Goal: Information Seeking & Learning: Learn about a topic

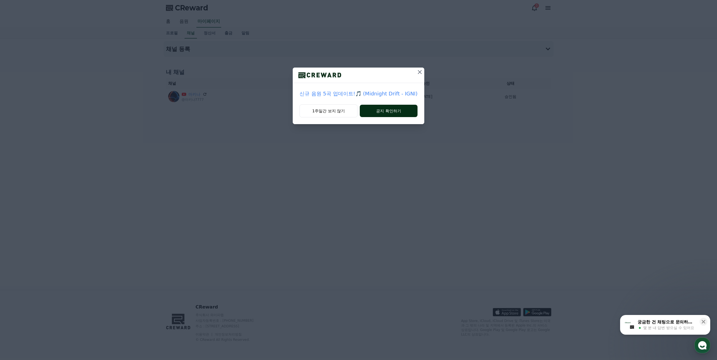
click at [398, 113] on button "공지 확인하기" at bounding box center [389, 111] width 58 height 12
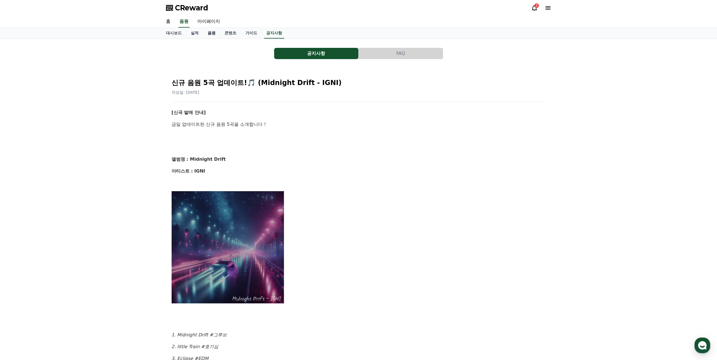
click at [212, 32] on link "음원" at bounding box center [211, 33] width 17 height 11
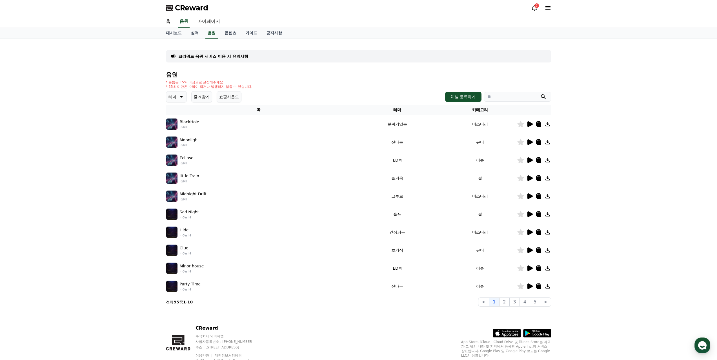
click at [528, 124] on icon at bounding box center [529, 124] width 5 height 6
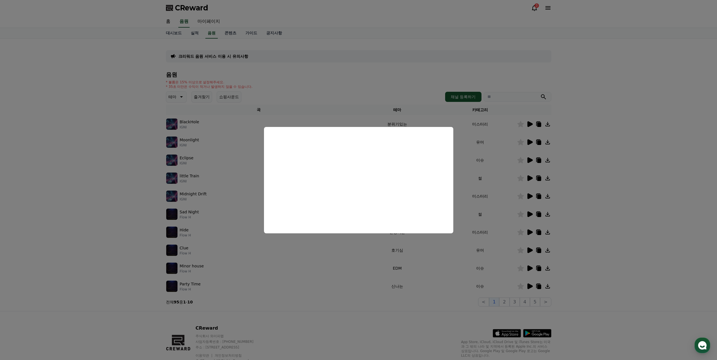
click at [530, 142] on button "close modal" at bounding box center [358, 180] width 717 height 360
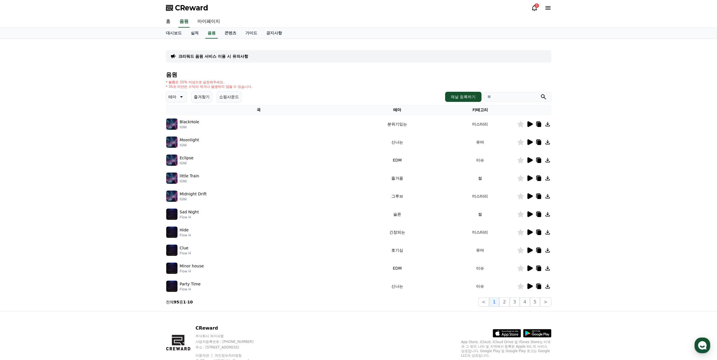
click at [529, 141] on icon at bounding box center [529, 142] width 5 height 6
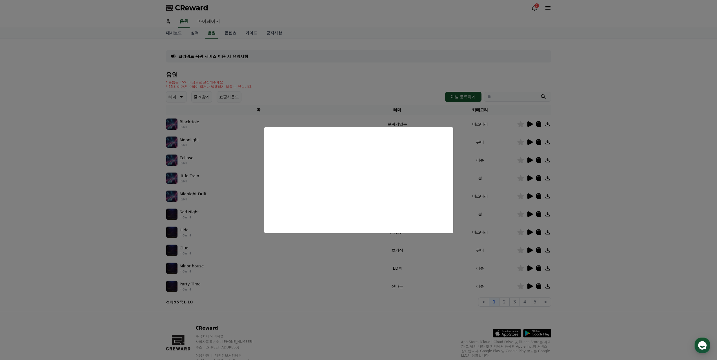
click at [531, 159] on button "close modal" at bounding box center [358, 180] width 717 height 360
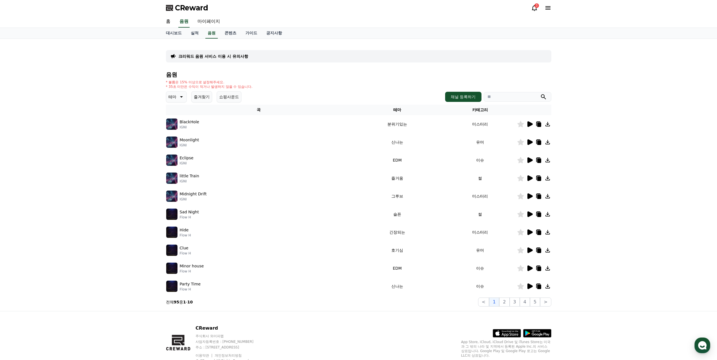
click at [530, 159] on icon at bounding box center [529, 161] width 5 height 6
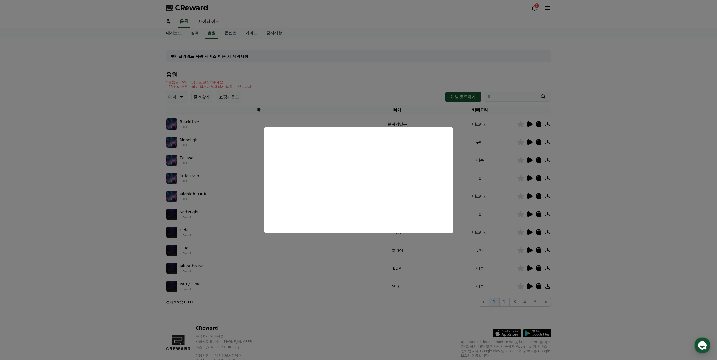
click at [532, 177] on button "close modal" at bounding box center [358, 180] width 717 height 360
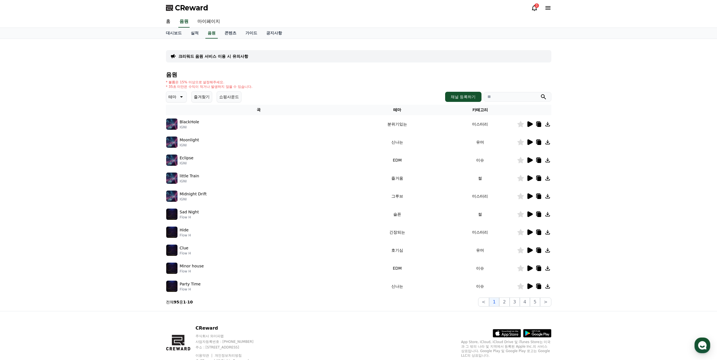
click at [530, 175] on icon at bounding box center [529, 178] width 7 height 7
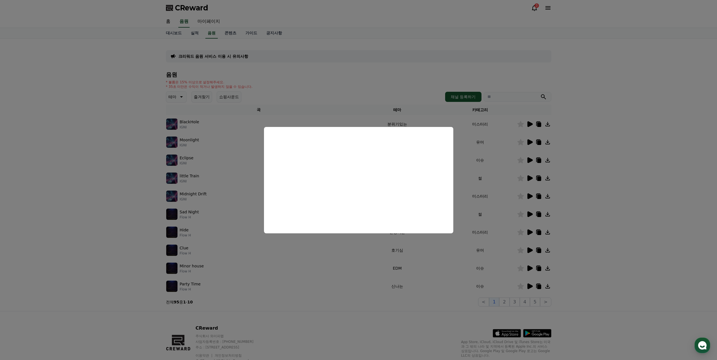
click at [530, 195] on button "close modal" at bounding box center [358, 180] width 717 height 360
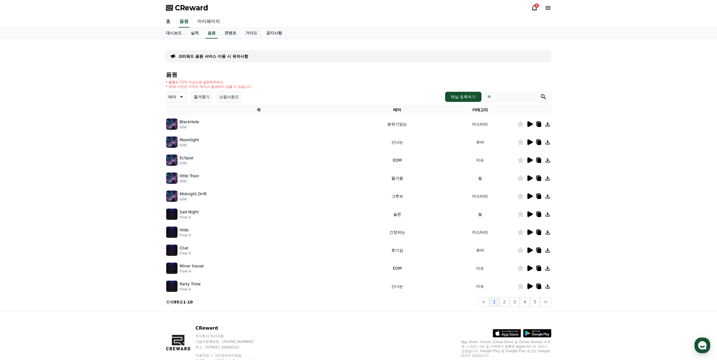
click at [531, 215] on icon at bounding box center [529, 215] width 5 height 6
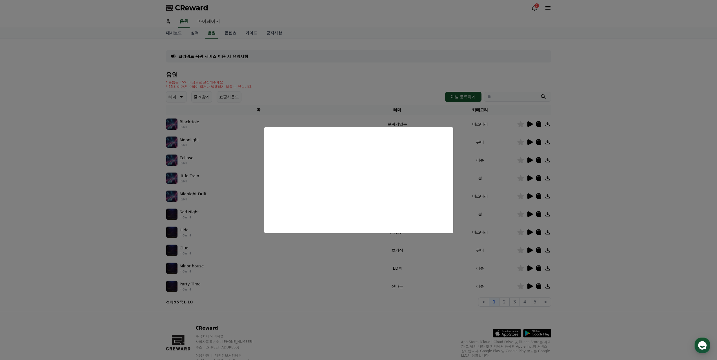
click at [505, 300] on button "close modal" at bounding box center [358, 180] width 717 height 360
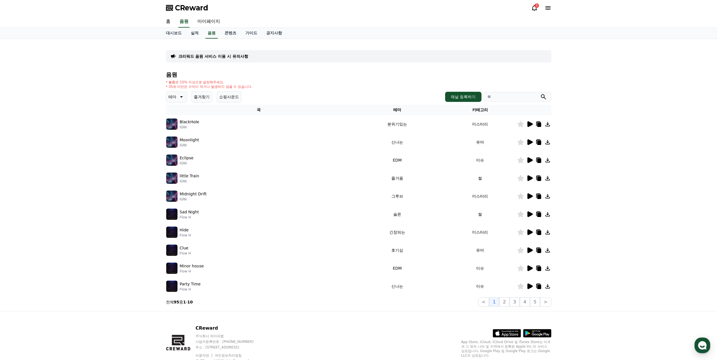
click at [183, 95] on icon at bounding box center [181, 97] width 7 height 7
click at [306, 80] on div "* 볼륨은 15% 이상으로 설정해주세요. * 35초 미만은 수익이 적거나 발생하지 않을 수 있습니다." at bounding box center [358, 84] width 385 height 9
click at [504, 300] on button "2" at bounding box center [504, 302] width 10 height 9
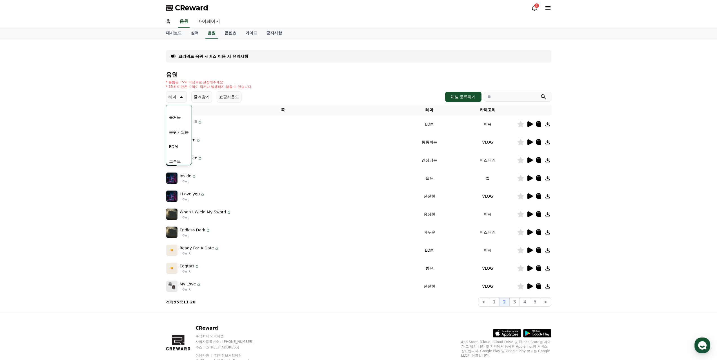
click at [531, 177] on icon at bounding box center [529, 178] width 7 height 7
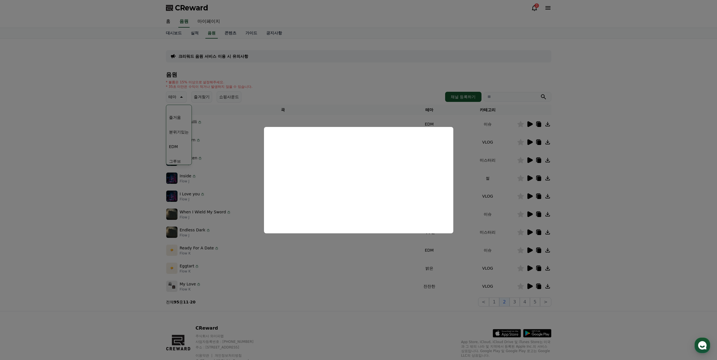
click at [523, 231] on button "close modal" at bounding box center [358, 180] width 717 height 360
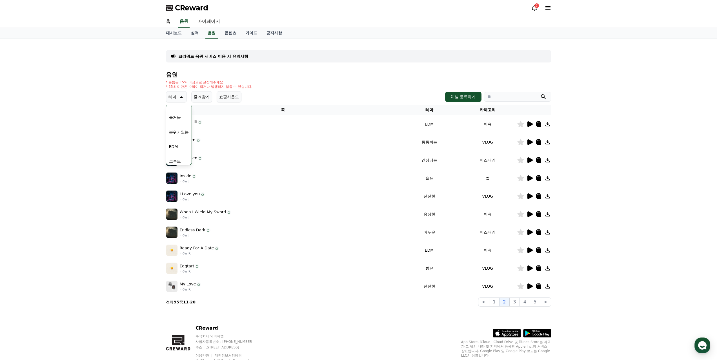
click at [529, 210] on td at bounding box center [534, 214] width 34 height 18
click at [529, 214] on icon at bounding box center [529, 215] width 5 height 6
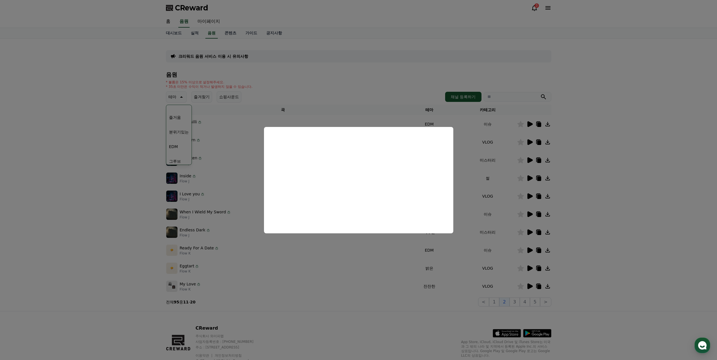
click at [530, 122] on button "close modal" at bounding box center [358, 180] width 717 height 360
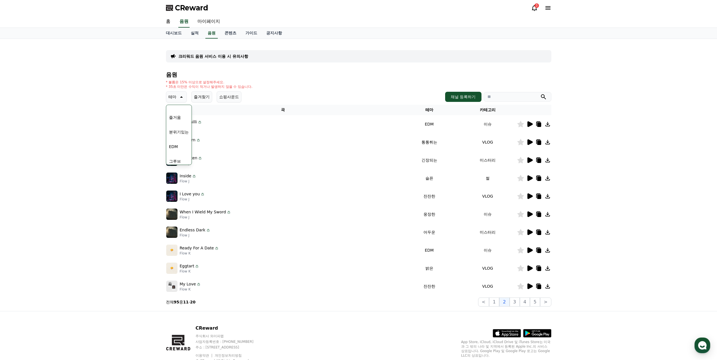
click at [531, 124] on icon at bounding box center [529, 124] width 5 height 6
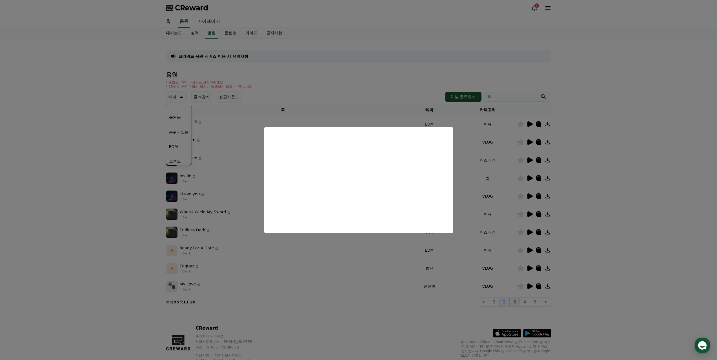
click at [516, 302] on button "close modal" at bounding box center [358, 180] width 717 height 360
click at [518, 301] on button "3" at bounding box center [515, 302] width 10 height 9
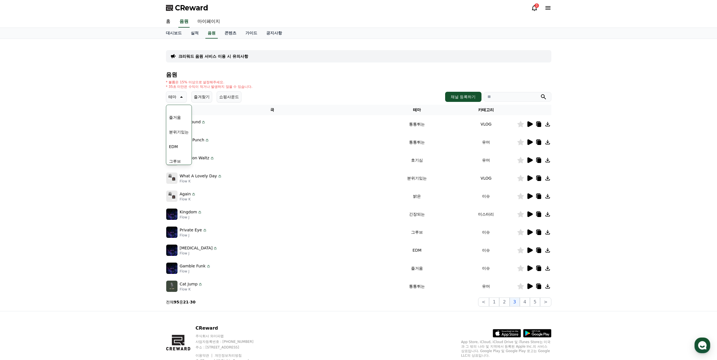
click at [529, 284] on icon at bounding box center [529, 286] width 7 height 7
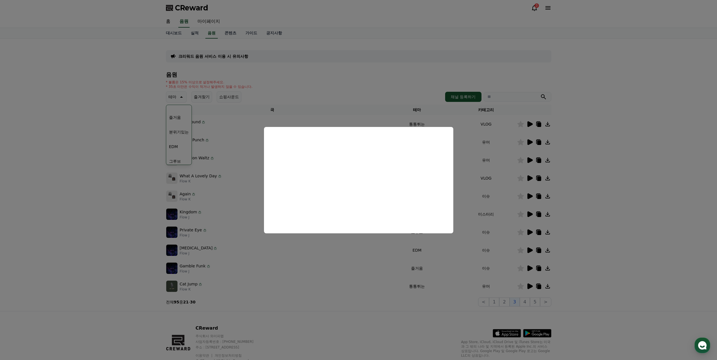
click at [530, 303] on button "close modal" at bounding box center [358, 180] width 717 height 360
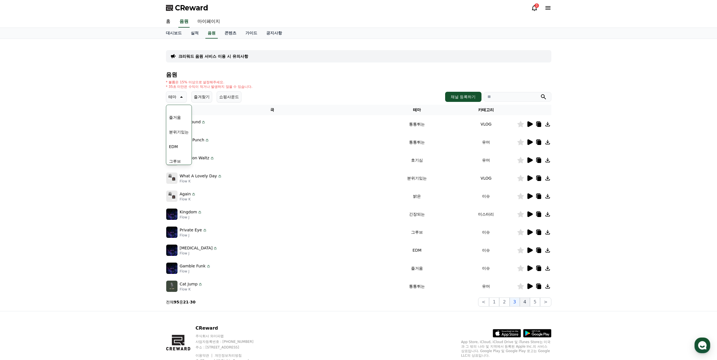
click at [529, 303] on button "4" at bounding box center [525, 302] width 10 height 9
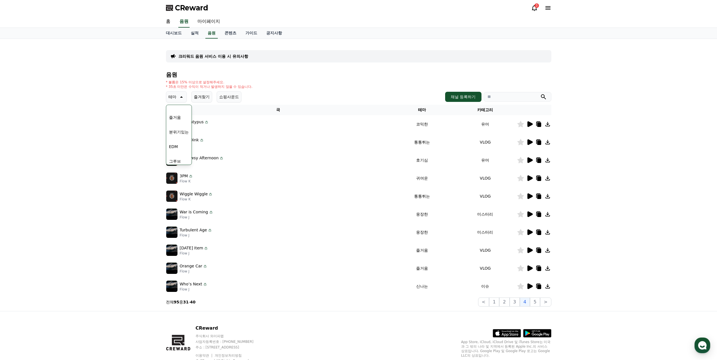
click at [528, 124] on icon at bounding box center [529, 124] width 5 height 6
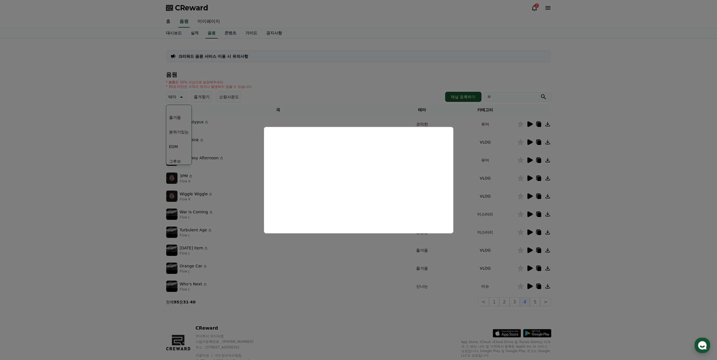
click at [531, 161] on button "close modal" at bounding box center [358, 180] width 717 height 360
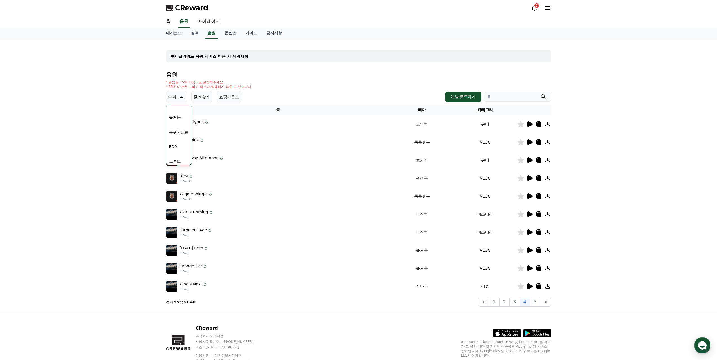
click at [531, 158] on icon at bounding box center [529, 160] width 7 height 7
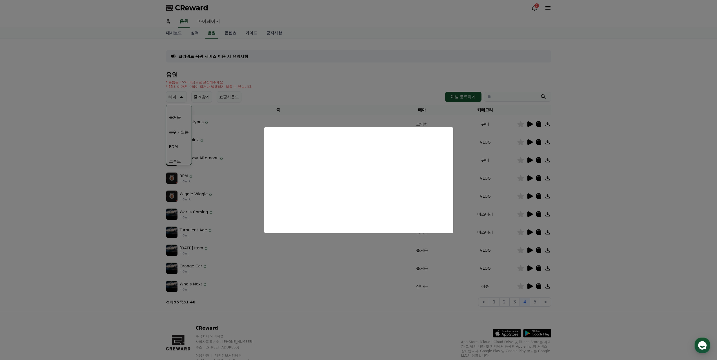
click at [384, 317] on button "close modal" at bounding box center [358, 180] width 717 height 360
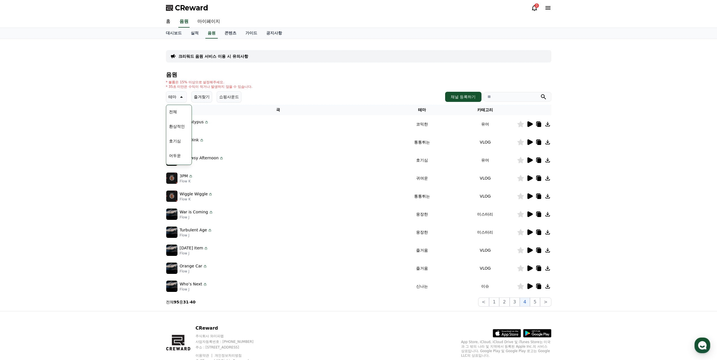
click at [180, 114] on div "전체 환상적인 호기심 어두운 밝은 통통튀는 신나는 반전 웅장한 드라마틱 즐거움 분위기있는 EDM 그루브 슬픈 잔잔한 귀여운 감동적인 긴장되는 …" at bounding box center [179, 251] width 24 height 291
click at [178, 110] on button "전체" at bounding box center [173, 112] width 12 height 12
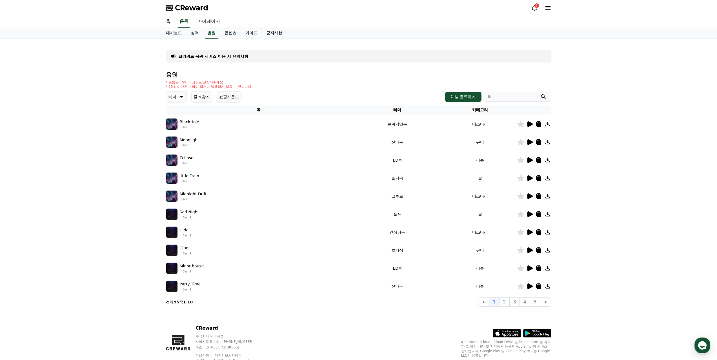
click at [270, 31] on link "공지사항" at bounding box center [274, 33] width 25 height 11
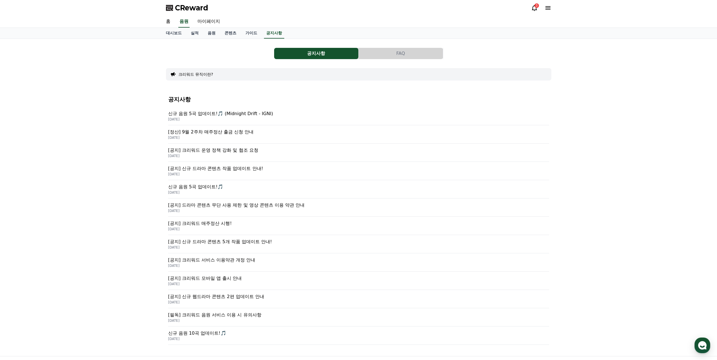
click at [248, 130] on p "[정산] 9월 2주차 매주정산 출금 신청 안내" at bounding box center [358, 132] width 381 height 7
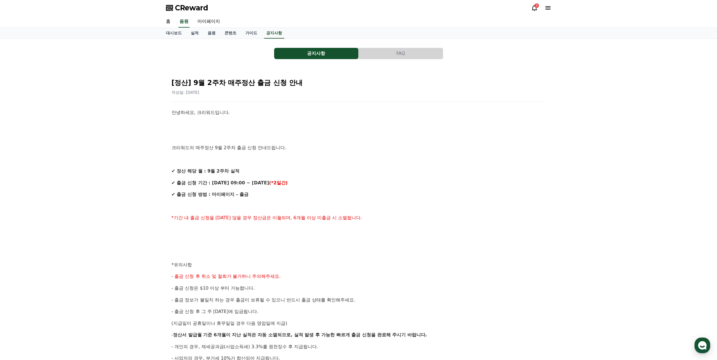
click at [409, 49] on button "FAQ" at bounding box center [401, 53] width 84 height 11
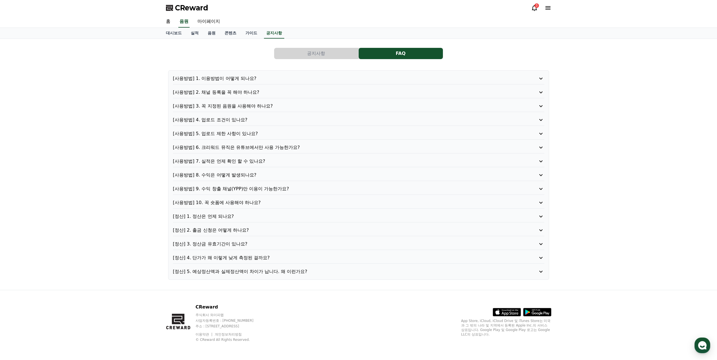
drag, startPoint x: 314, startPoint y: 51, endPoint x: 277, endPoint y: 47, distance: 36.8
click at [314, 51] on button "공지사항" at bounding box center [316, 53] width 84 height 11
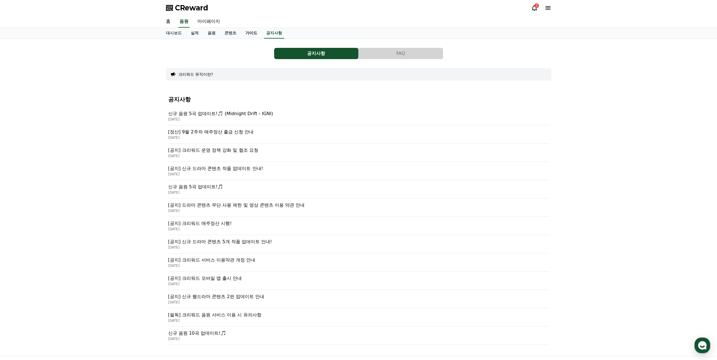
click at [247, 34] on link "가이드" at bounding box center [251, 33] width 21 height 11
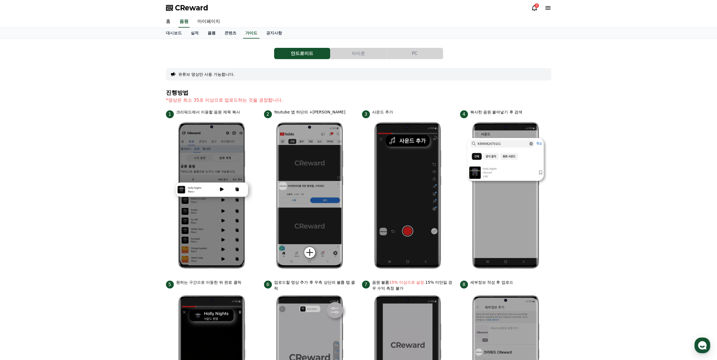
click at [214, 35] on link "음원" at bounding box center [211, 33] width 17 height 11
